Goal: Task Accomplishment & Management: Manage account settings

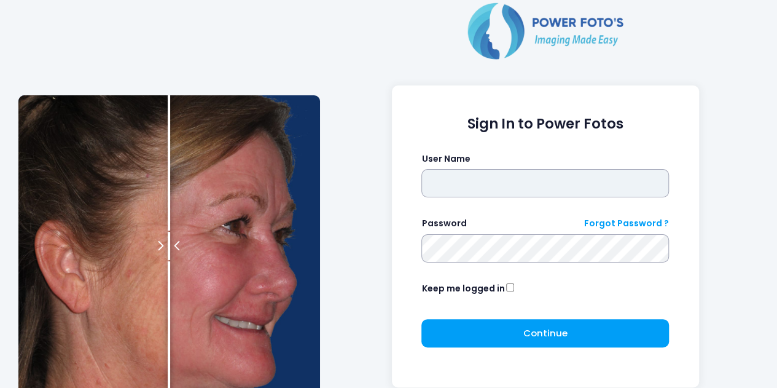
click at [442, 182] on input "text" at bounding box center [545, 183] width 248 height 28
type input "********"
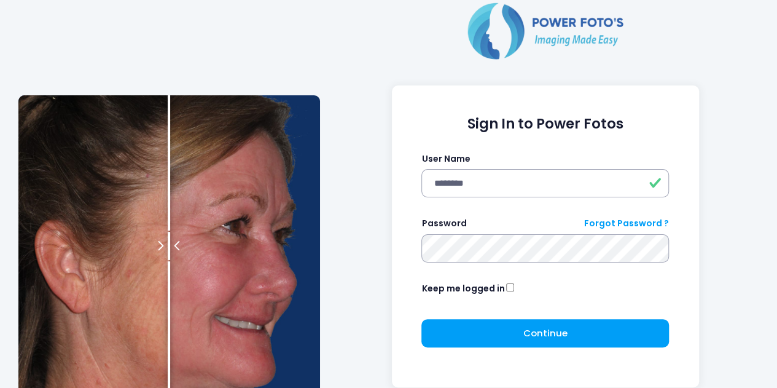
click button "submit" at bounding box center [0, 0] width 0 height 0
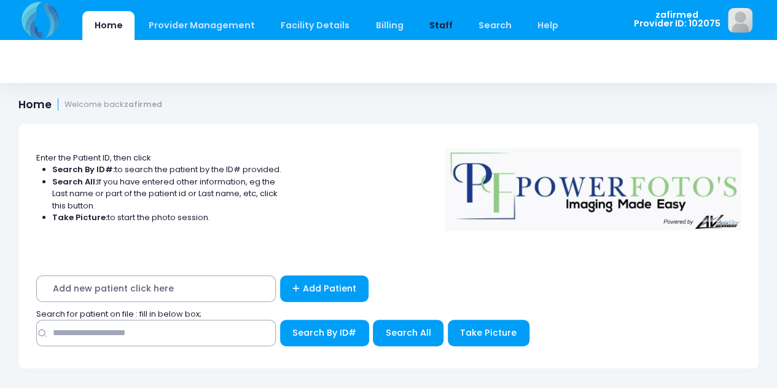
click at [421, 22] on link "Staff" at bounding box center [440, 25] width 47 height 29
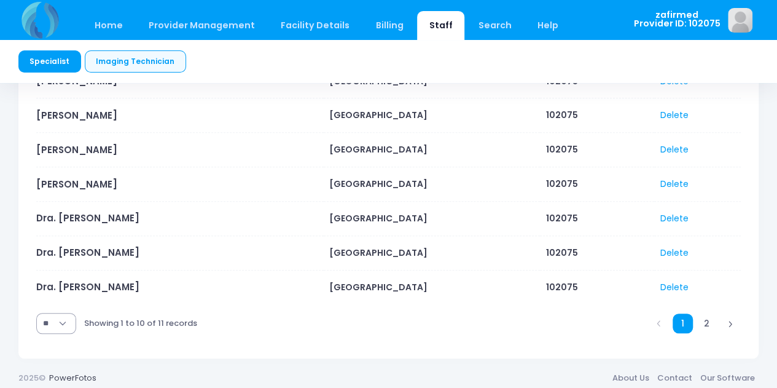
scroll to position [303, 0]
click at [113, 281] on link "Dra. [PERSON_NAME]" at bounding box center [87, 286] width 103 height 13
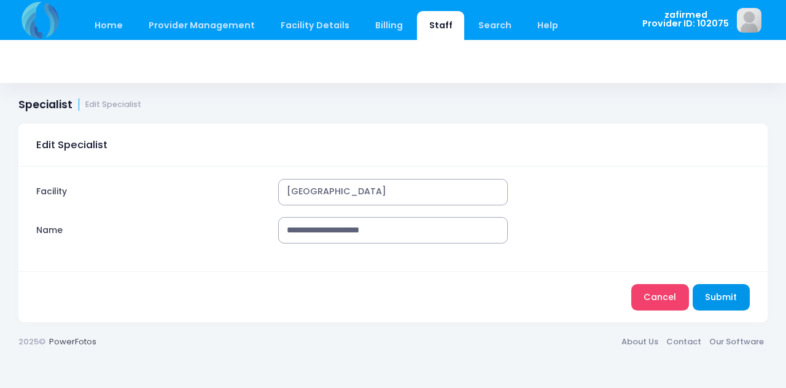
click at [723, 300] on button "Submit" at bounding box center [721, 297] width 57 height 26
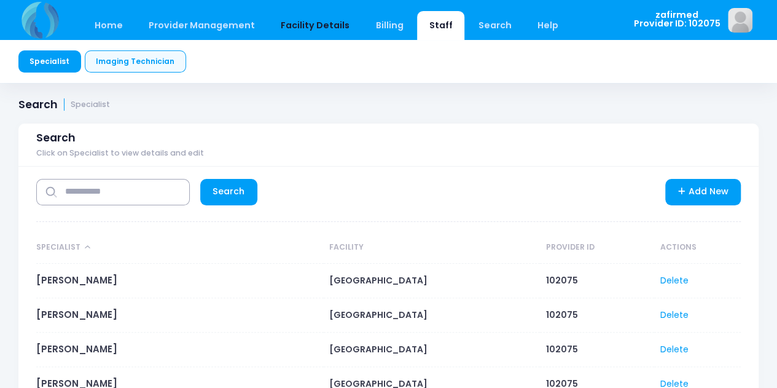
click at [289, 24] on link "Facility Details" at bounding box center [315, 25] width 93 height 29
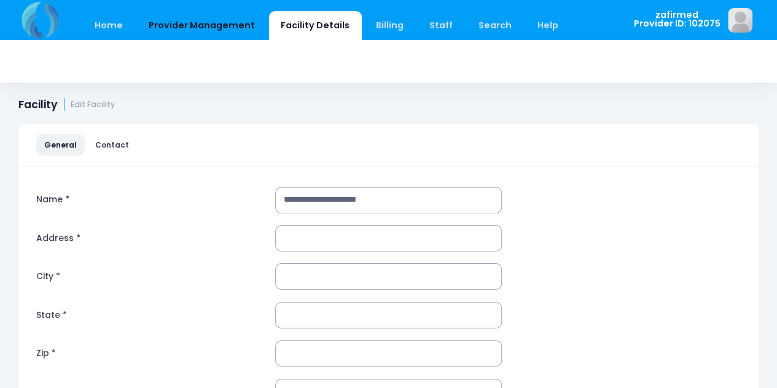
click at [235, 25] on link "Provider Management" at bounding box center [201, 25] width 130 height 29
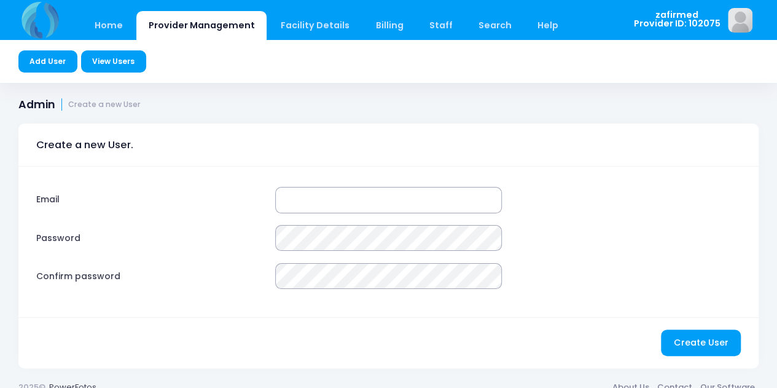
click at [118, 56] on link "View Users" at bounding box center [113, 61] width 65 height 22
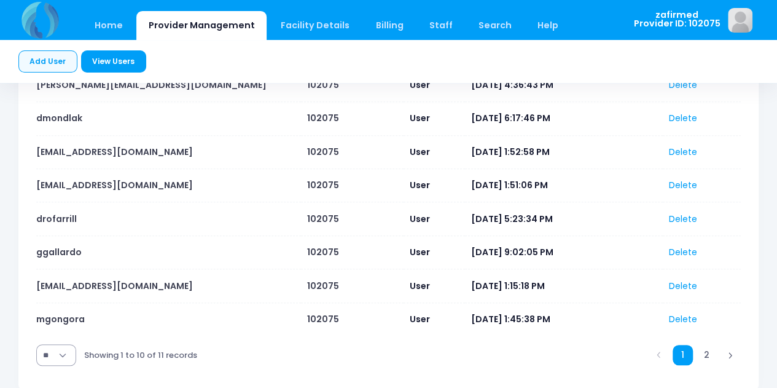
scroll to position [300, 0]
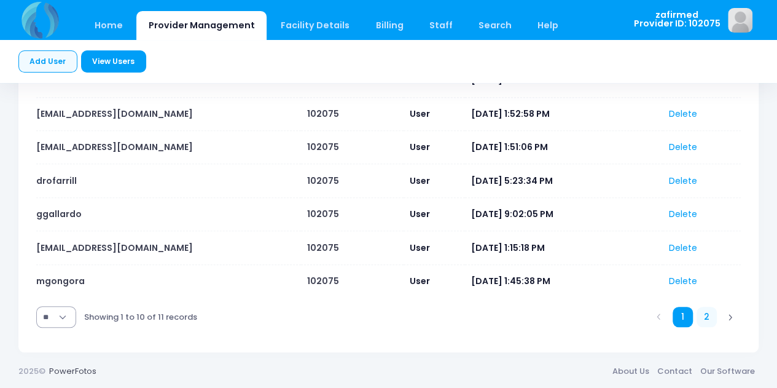
click at [707, 313] on link "2" at bounding box center [707, 317] width 20 height 20
click at [710, 316] on link "2" at bounding box center [707, 317] width 20 height 20
click at [709, 313] on link "2" at bounding box center [707, 317] width 20 height 20
click at [702, 315] on link "2" at bounding box center [707, 317] width 20 height 20
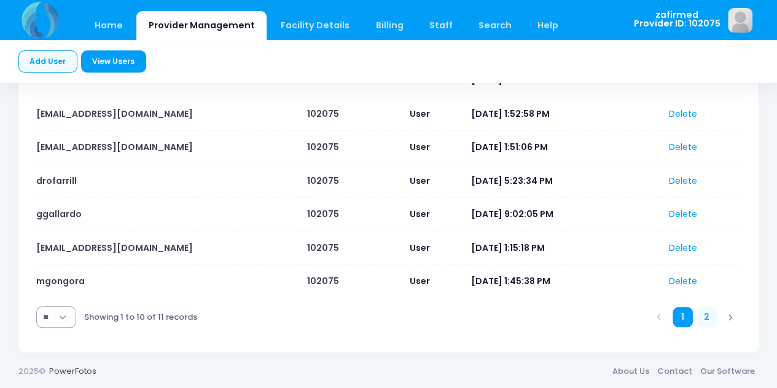
click at [702, 315] on link "2" at bounding box center [707, 317] width 20 height 20
click at [735, 312] on link at bounding box center [731, 317] width 20 height 20
click at [699, 313] on link "2" at bounding box center [707, 317] width 20 height 20
click at [709, 310] on link "2" at bounding box center [707, 317] width 20 height 20
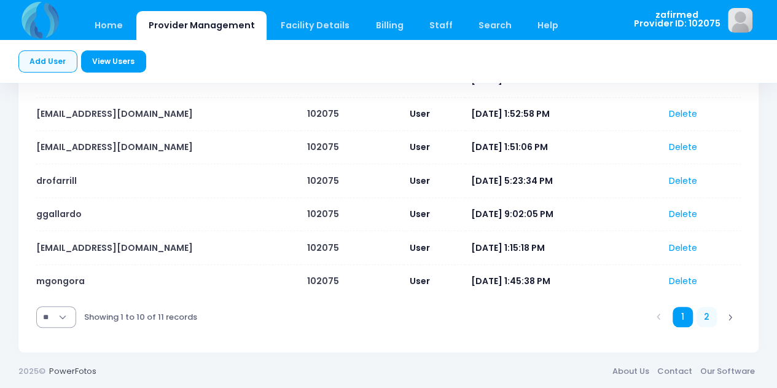
click at [709, 310] on link "2" at bounding box center [707, 317] width 20 height 20
click at [707, 312] on link "2" at bounding box center [707, 317] width 20 height 20
click at [689, 312] on link "1" at bounding box center [683, 317] width 20 height 20
click at [115, 65] on link "View Users" at bounding box center [113, 61] width 65 height 22
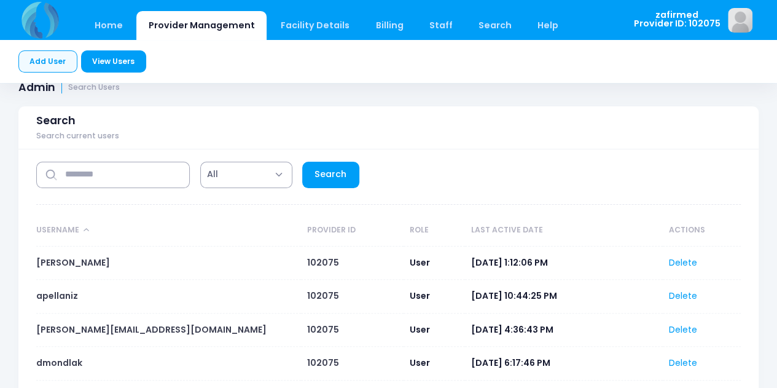
scroll to position [0, 0]
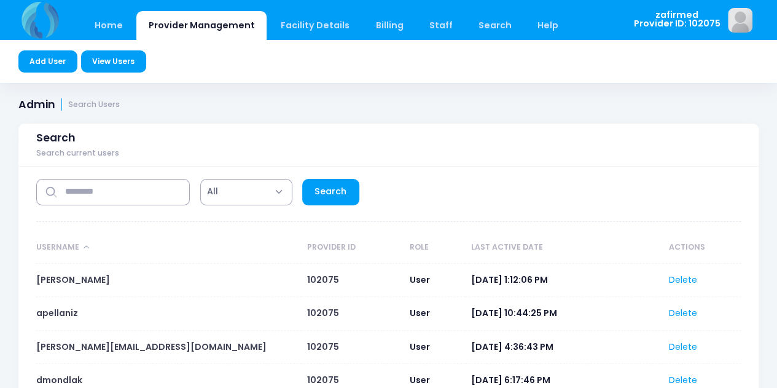
click at [47, 67] on link "Add User" at bounding box center [47, 61] width 59 height 22
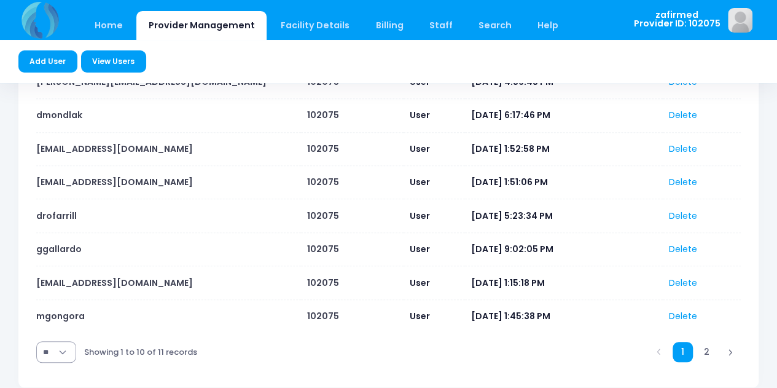
scroll to position [300, 0]
